Goal: Task Accomplishment & Management: Manage account settings

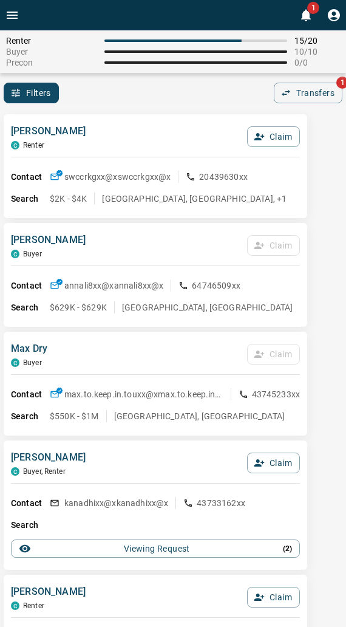
click at [111, 128] on div "[PERSON_NAME] C Renter Claim" at bounding box center [155, 140] width 289 height 33
click at [283, 136] on button "Claim" at bounding box center [273, 136] width 53 height 21
click at [282, 135] on button "Confirm Claim" at bounding box center [256, 136] width 87 height 21
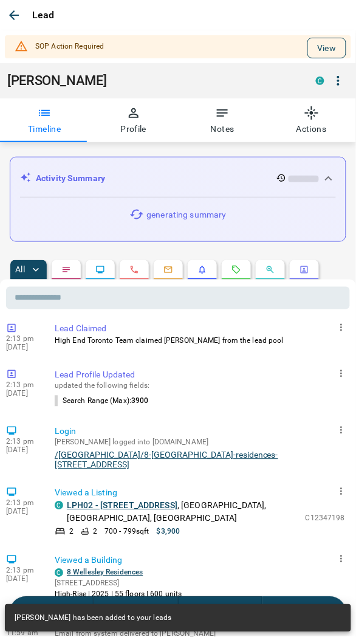
click at [313, 41] on button "View" at bounding box center [326, 48] width 39 height 21
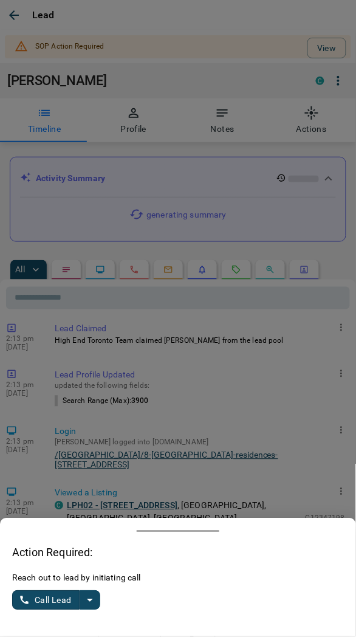
drag, startPoint x: 94, startPoint y: 597, endPoint x: 84, endPoint y: 597, distance: 10.3
click at [94, 597] on icon "split button" at bounding box center [90, 600] width 15 height 15
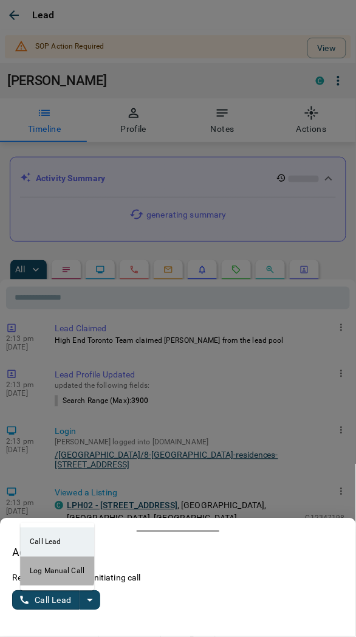
click at [41, 569] on li "Log Manual Call" at bounding box center [57, 570] width 74 height 29
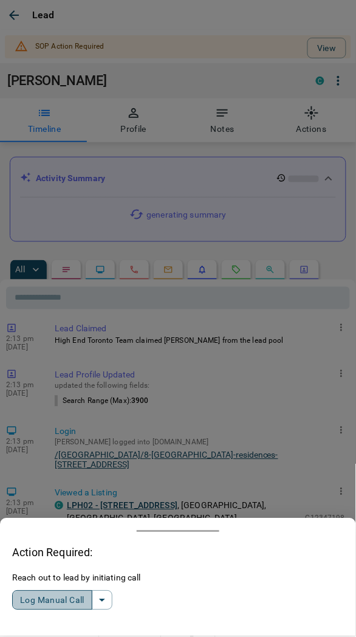
click at [39, 594] on button "Log Manual Call" at bounding box center [52, 600] width 80 height 19
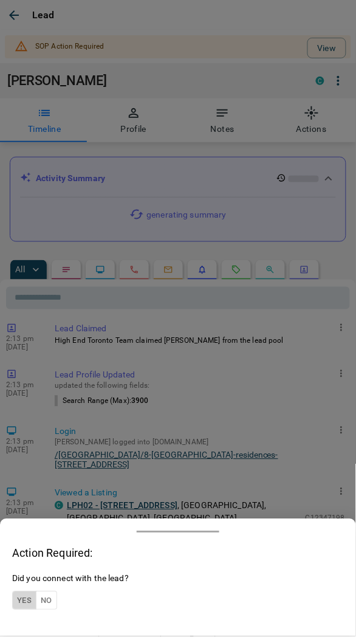
click at [23, 597] on button "Yes" at bounding box center [24, 600] width 24 height 19
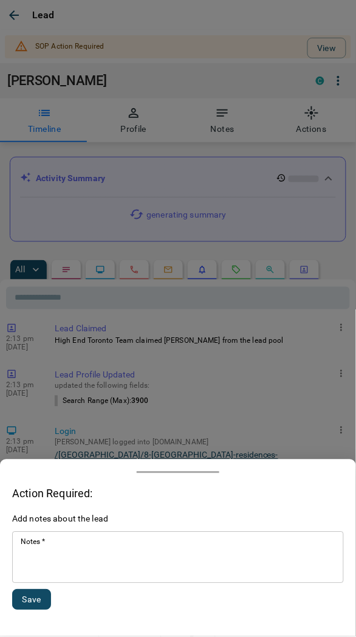
click at [52, 560] on textarea "Notes   *" at bounding box center [178, 557] width 315 height 41
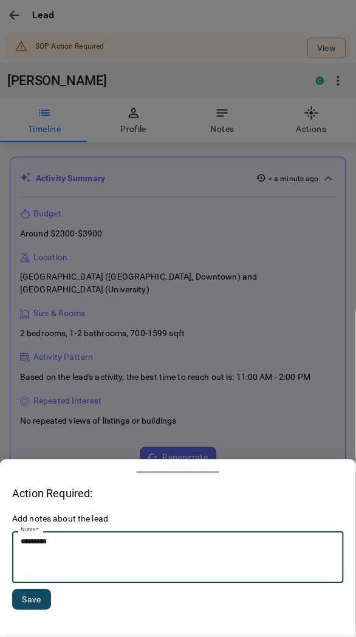
type textarea "*********"
click at [32, 594] on div "Add notes about the lead Notes   * ********* * Notes   * Save" at bounding box center [178, 569] width 332 height 112
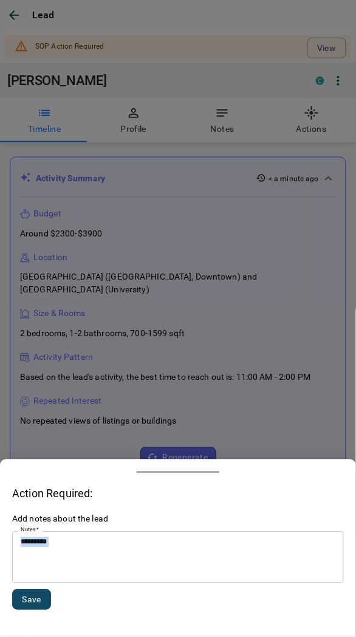
click at [32, 594] on button "Save" at bounding box center [31, 599] width 39 height 21
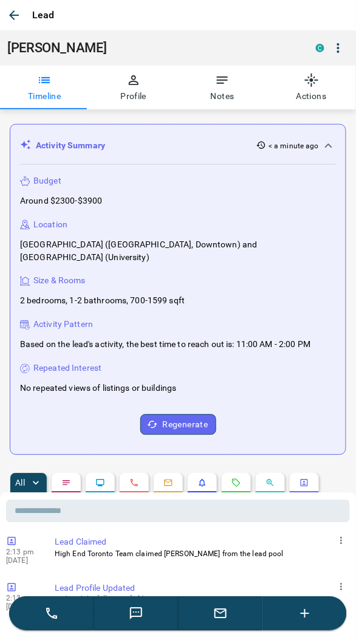
click at [13, 16] on icon "button" at bounding box center [14, 15] width 15 height 15
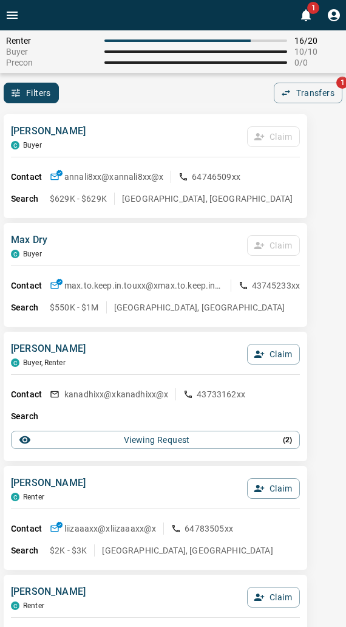
click at [123, 114] on div "[PERSON_NAME] Claim Contact annali8xx@x annali8xx@x 64746509xx Search $629K - $…" at bounding box center [156, 166] width 304 height 104
